Goal: Book appointment/travel/reservation

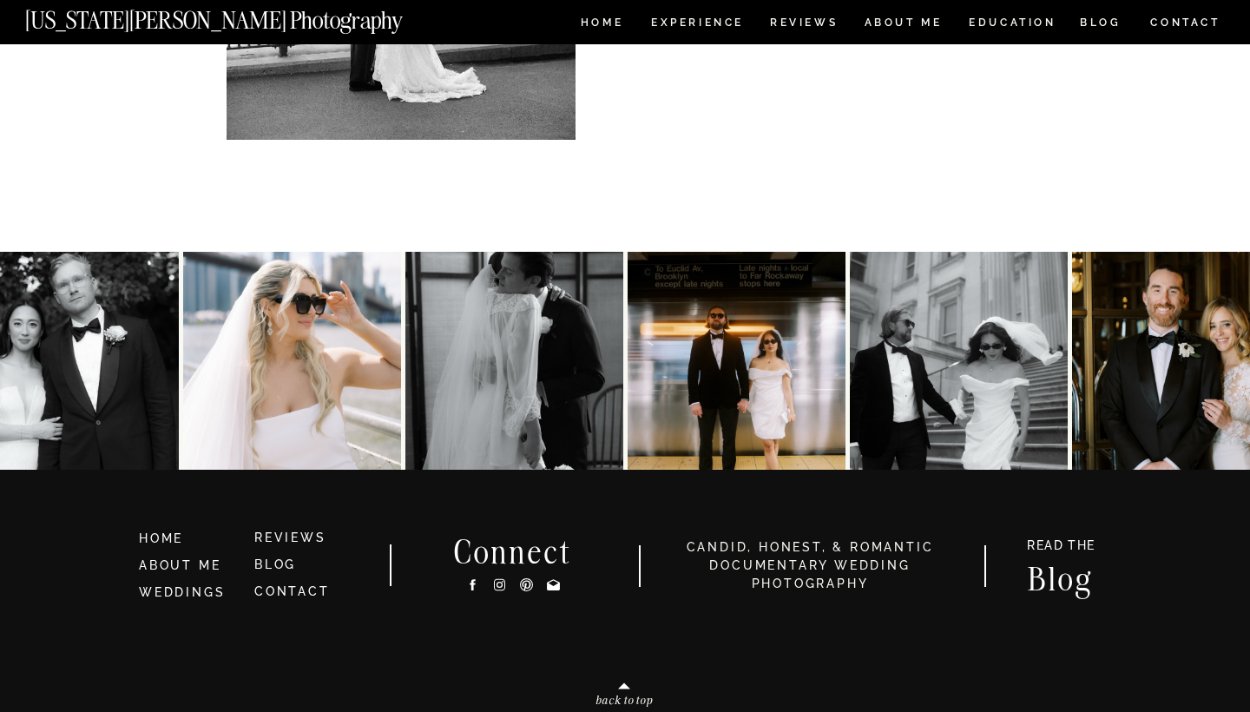
scroll to position [6456, 0]
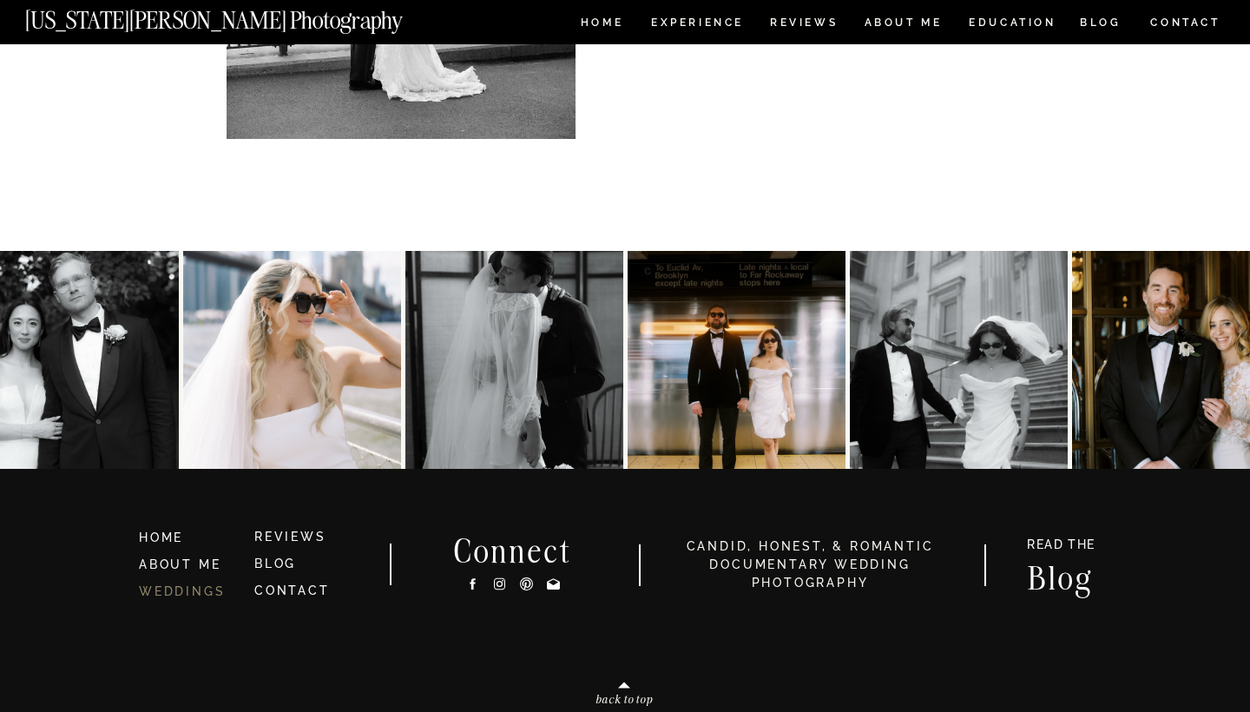
click at [186, 589] on link "WEDDINGS" at bounding box center [182, 591] width 86 height 14
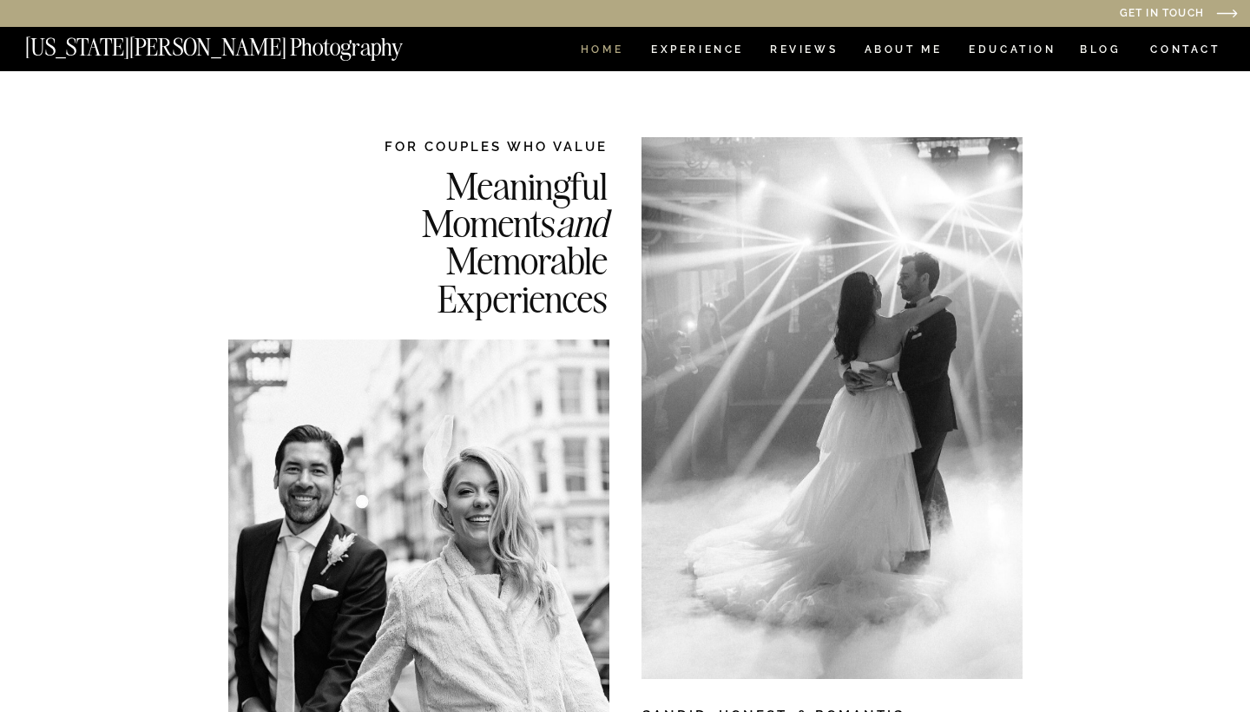
click at [603, 50] on nav "HOME" at bounding box center [601, 51] width 49 height 15
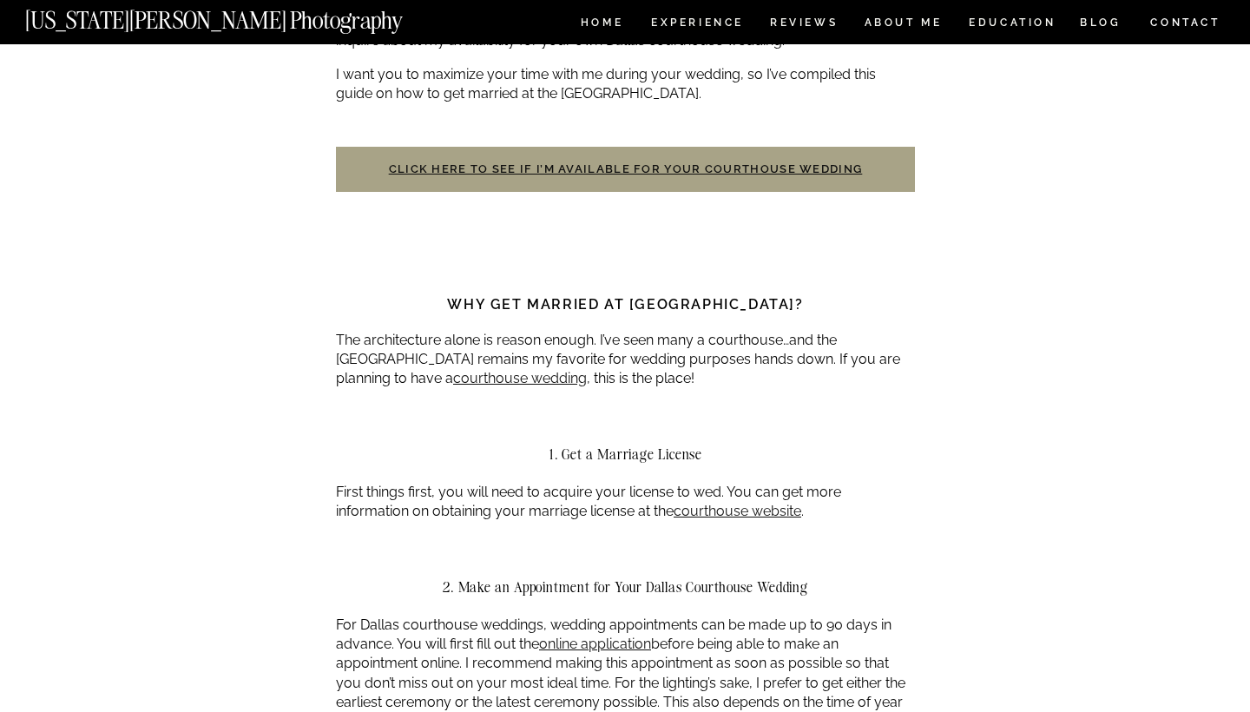
scroll to position [715, 0]
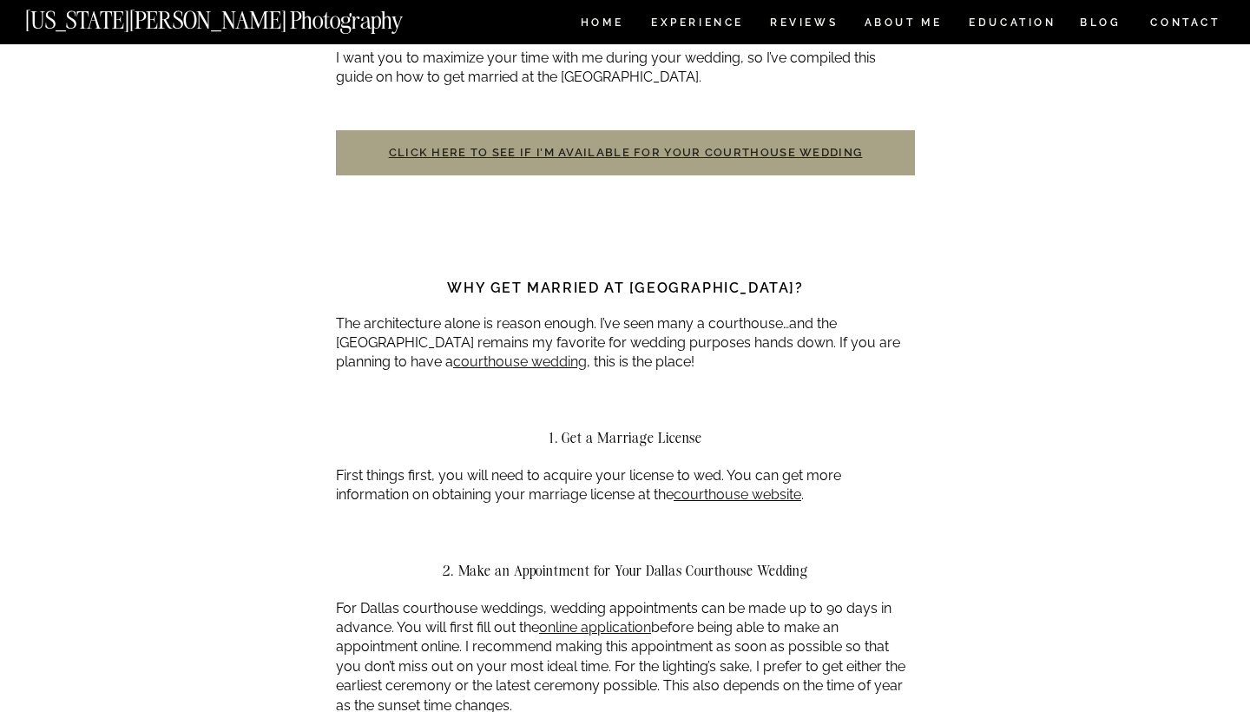
click at [599, 146] on link "Click here to see if I’m available for your courthouse wedding" at bounding box center [626, 152] width 474 height 13
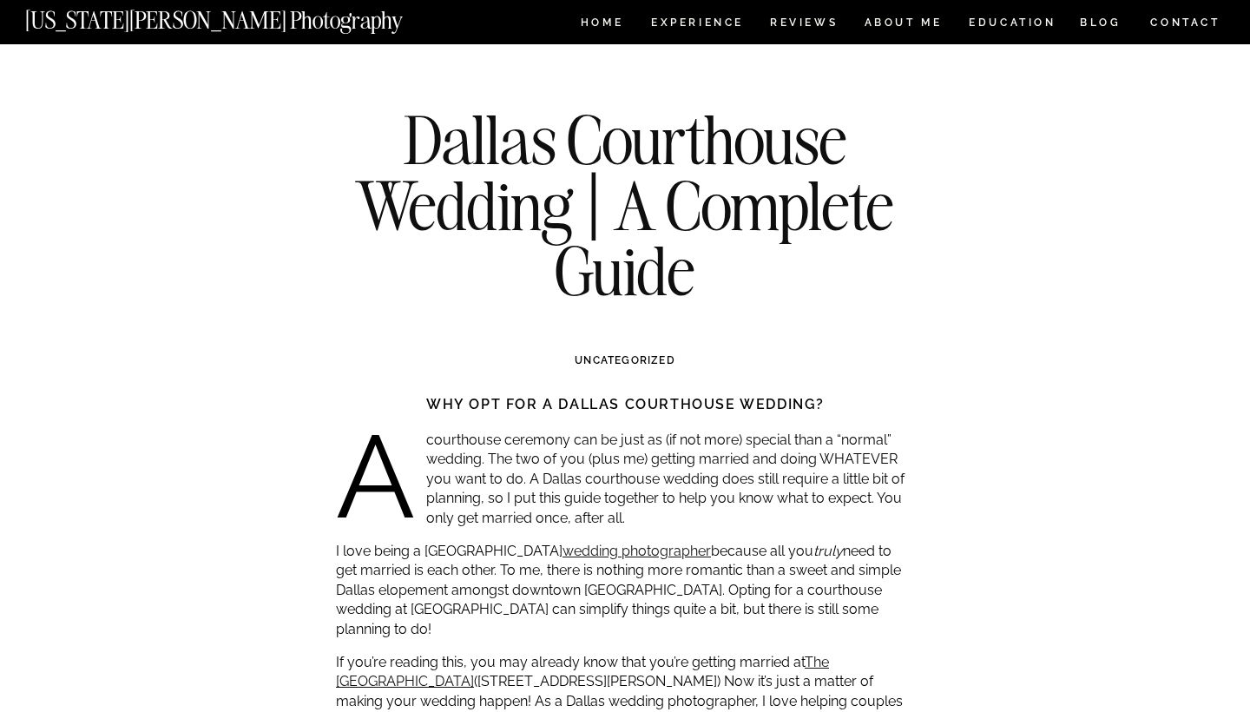
scroll to position [0, 0]
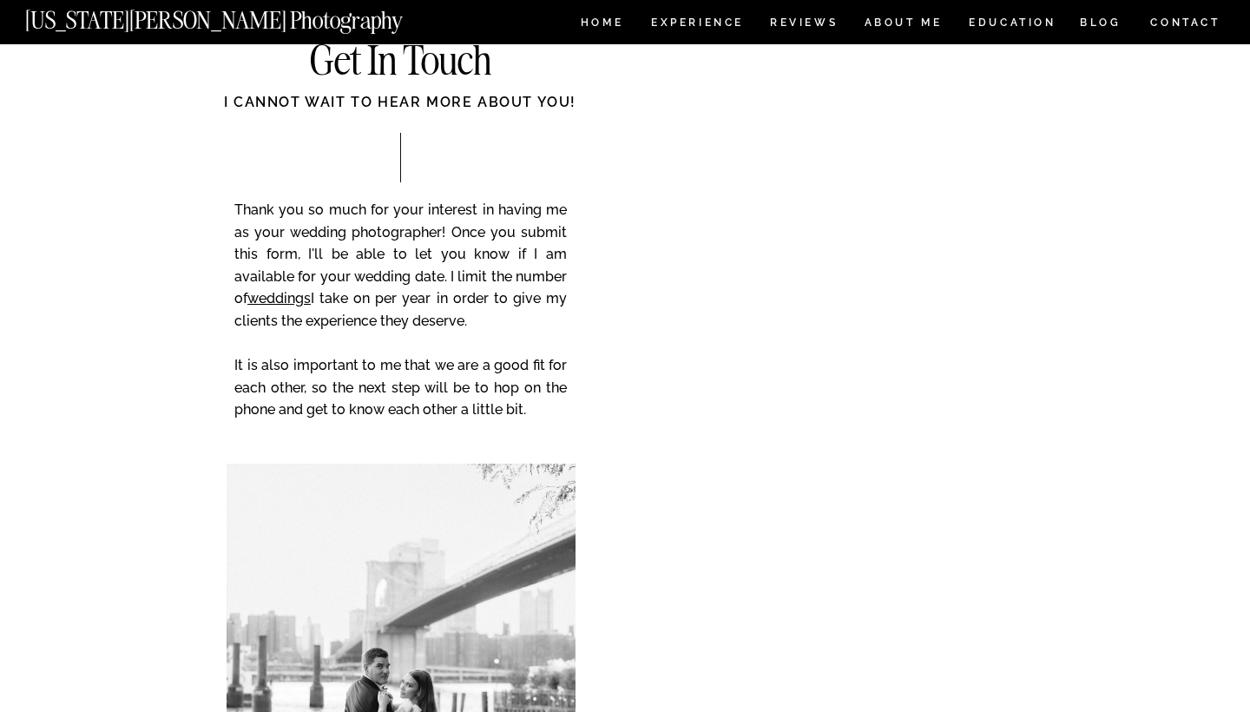
scroll to position [97, 0]
